Goal: Complete application form

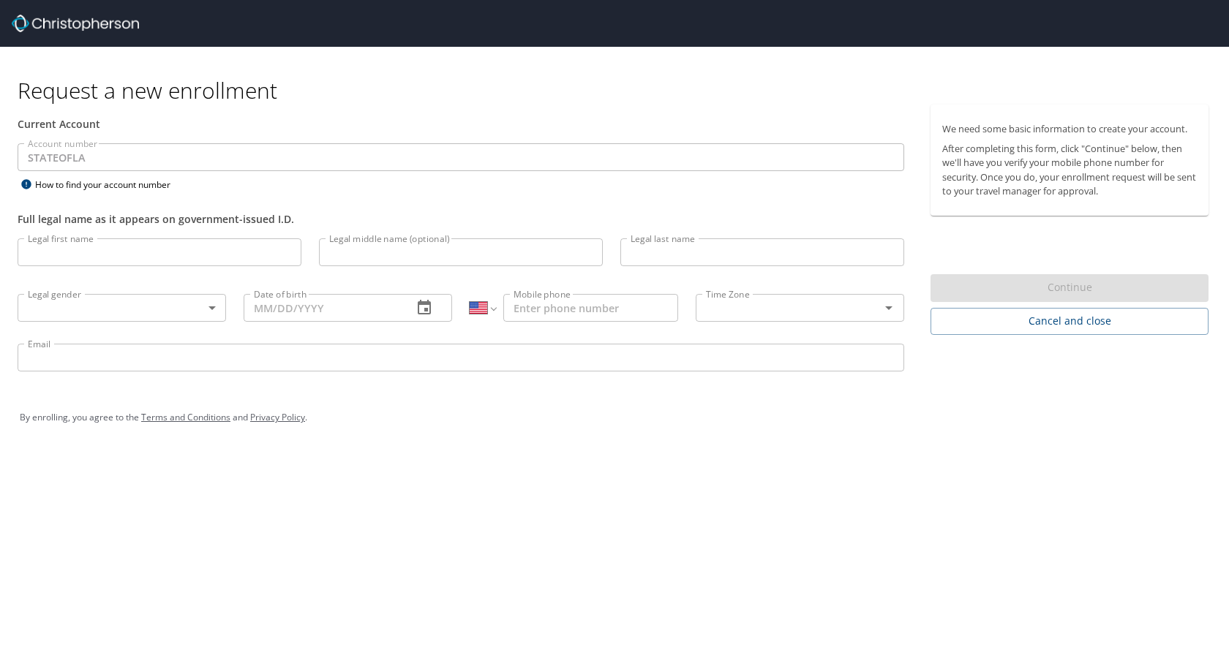
select select "US"
click at [138, 240] on input "Legal first name" at bounding box center [160, 252] width 284 height 28
type input "Paige"
type input "Goodskey"
type input "(860) 307-5274"
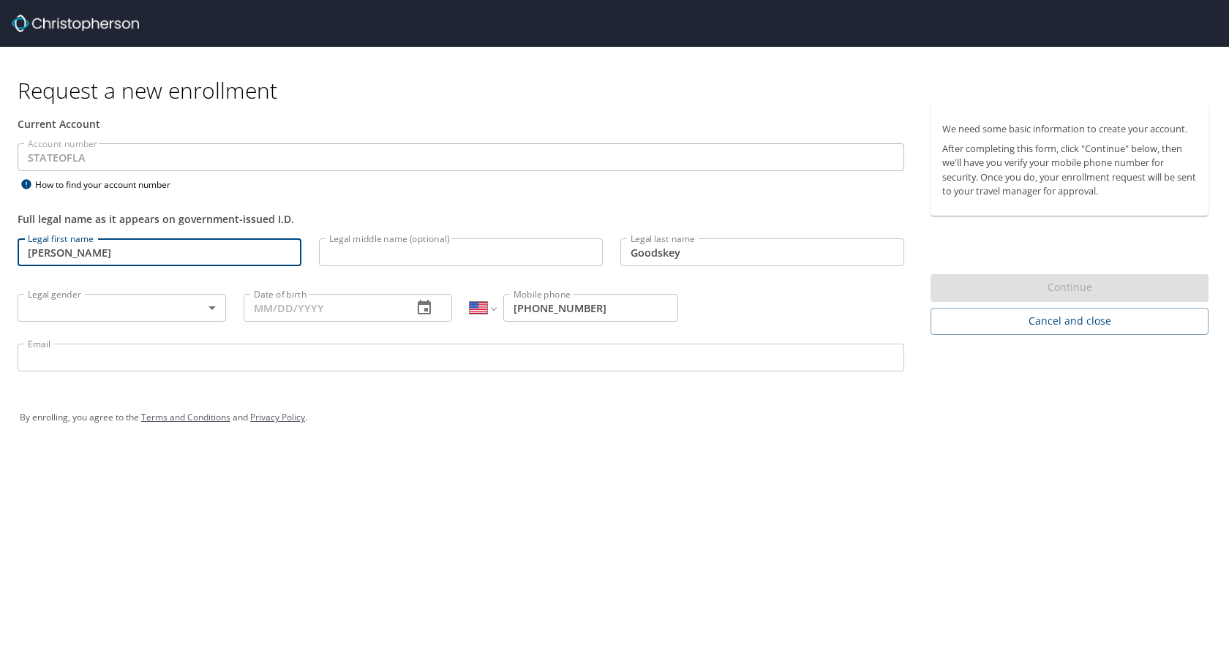
click at [164, 307] on body "Request a new enrollment Current Account Account number STATEOFLA Account numbe…" at bounding box center [614, 334] width 1229 height 669
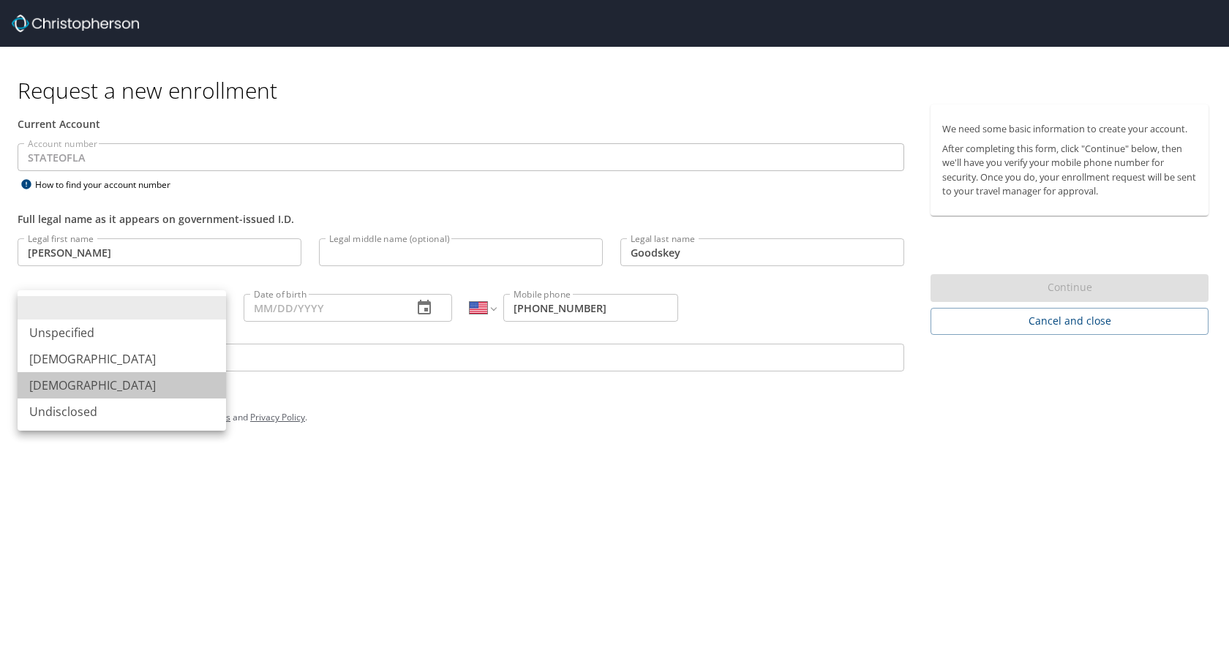
click at [159, 380] on li "Female" at bounding box center [122, 385] width 208 height 26
type input "Female"
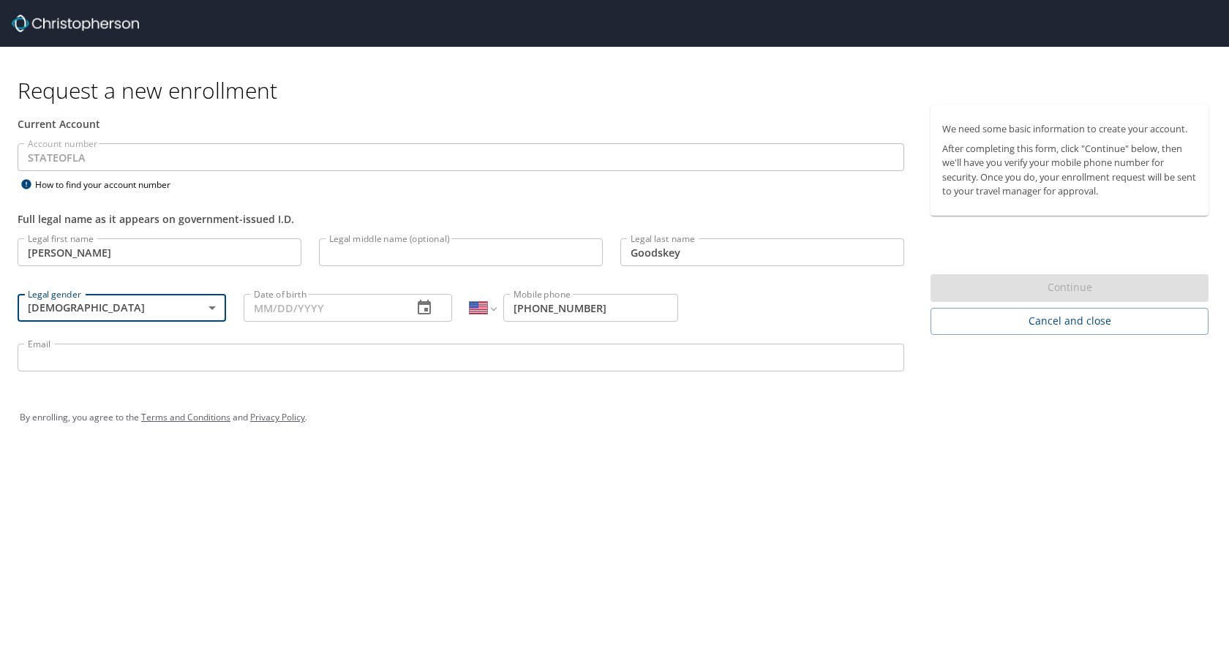
click at [383, 315] on input "Date of birth" at bounding box center [322, 308] width 157 height 28
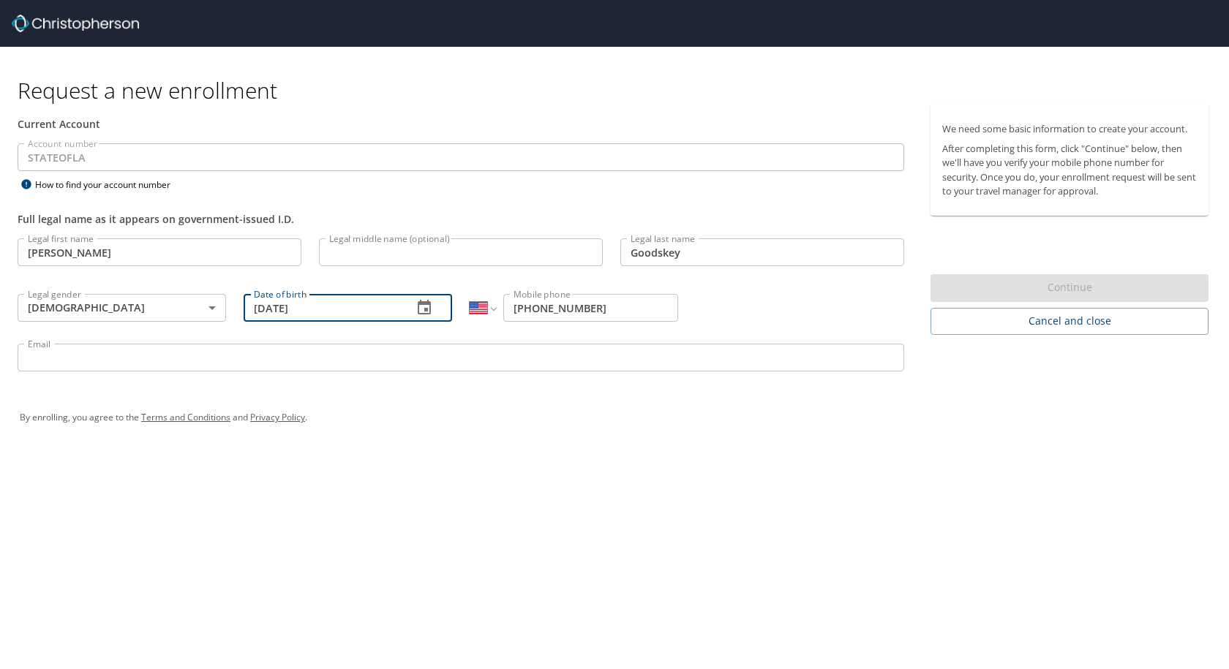
type input "09/17/1997"
click at [457, 359] on input "Email" at bounding box center [461, 358] width 887 height 28
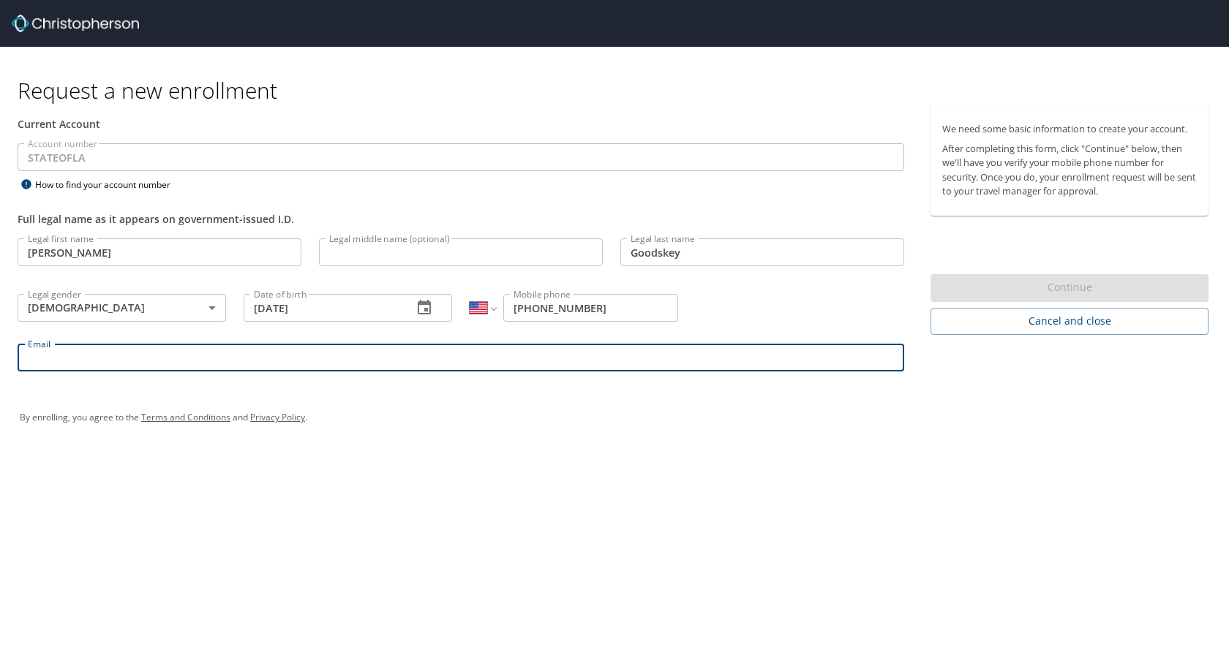
type input "PAIGE.GOODSKEY@LSUHS.EDU"
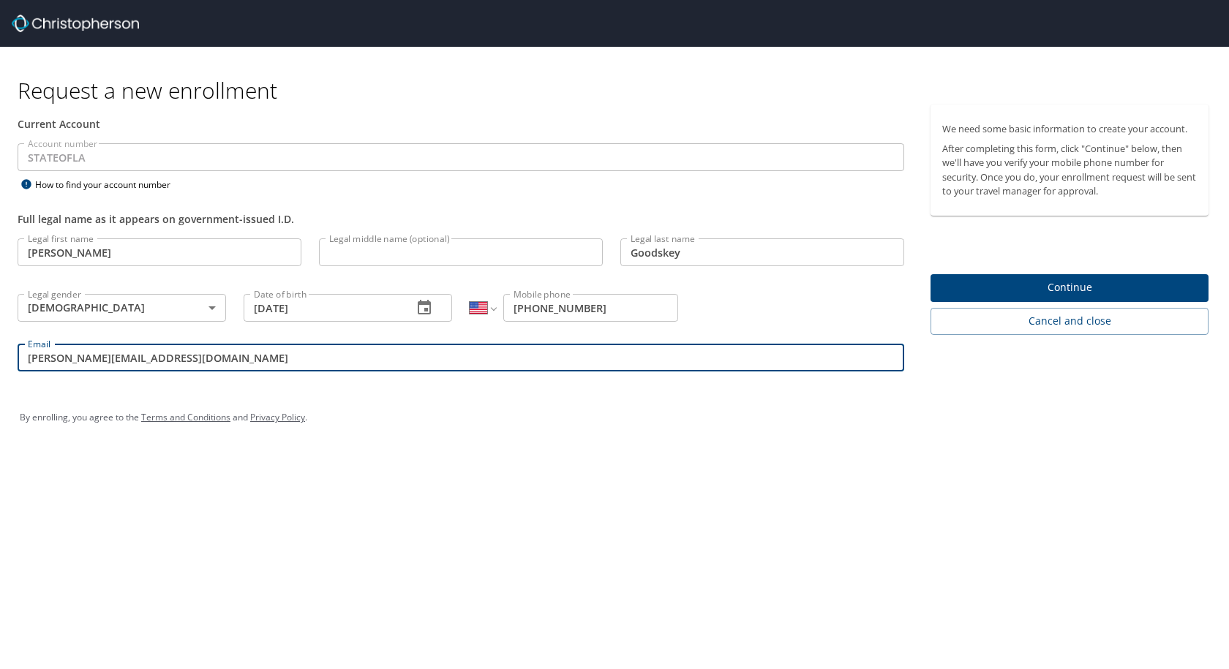
click at [1020, 282] on span "Continue" at bounding box center [1069, 288] width 255 height 18
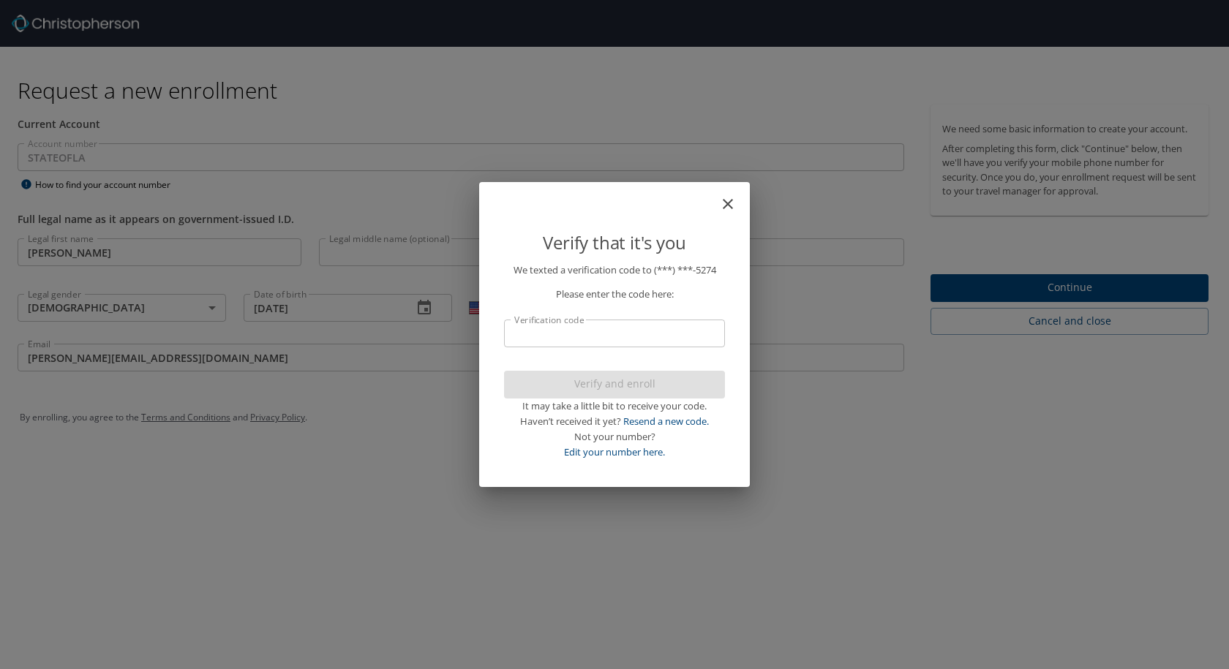
click at [642, 334] on input "Verification code" at bounding box center [614, 334] width 221 height 28
type input "9"
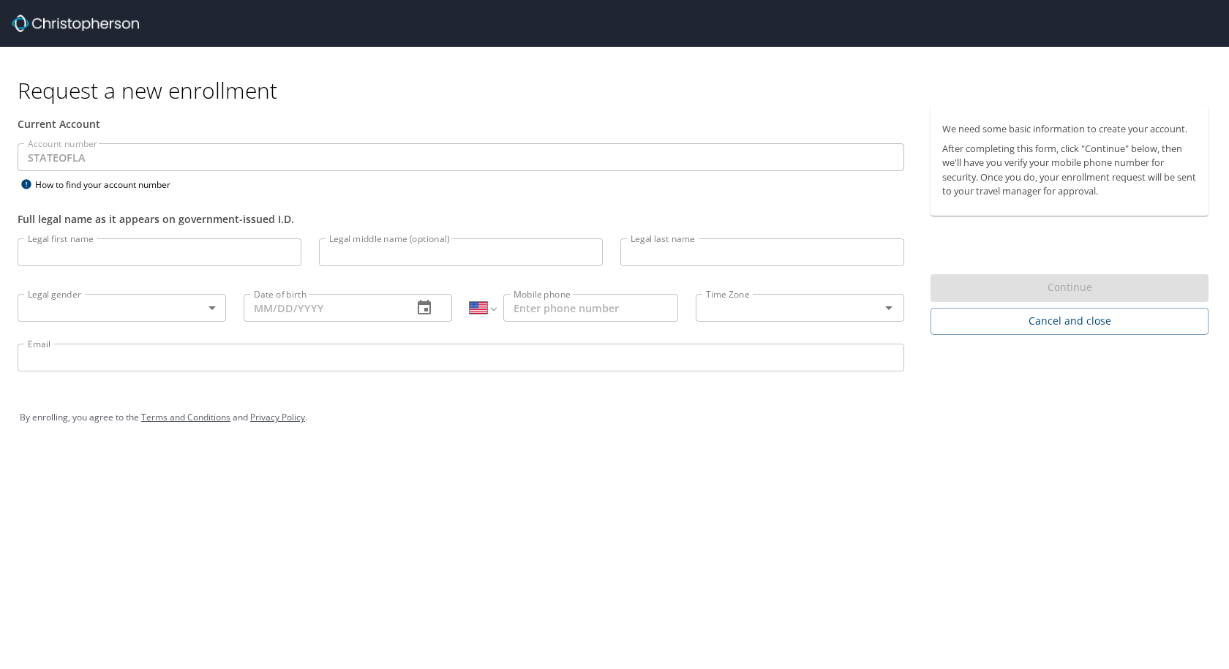
select select "US"
